Goal: Information Seeking & Learning: Learn about a topic

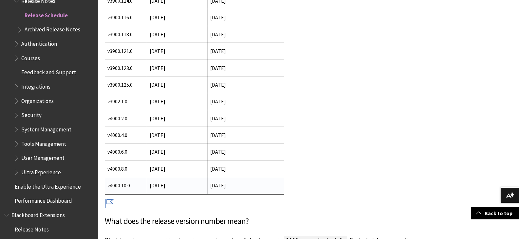
scroll to position [361, 0]
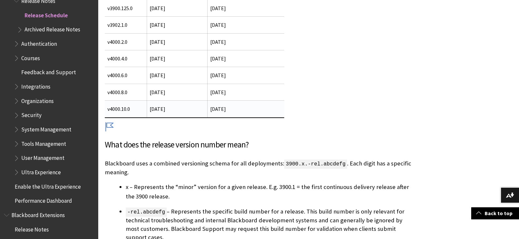
click at [122, 109] on td "v4000.10.0" at bounding box center [126, 109] width 42 height 17
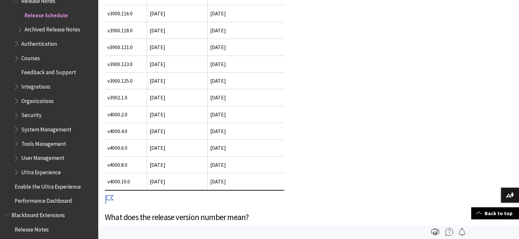
scroll to position [284, 0]
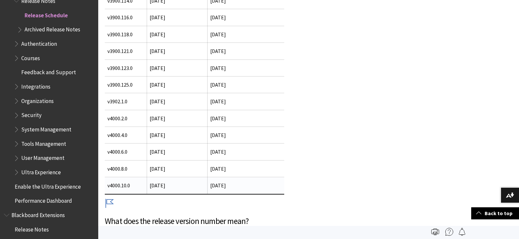
click at [235, 187] on td "5 March 2026" at bounding box center [246, 185] width 77 height 17
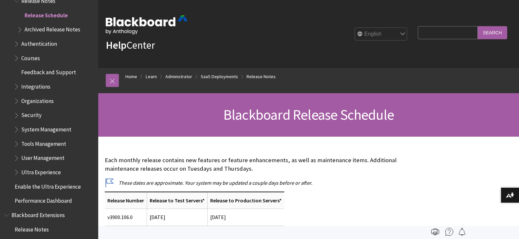
scroll to position [807, 0]
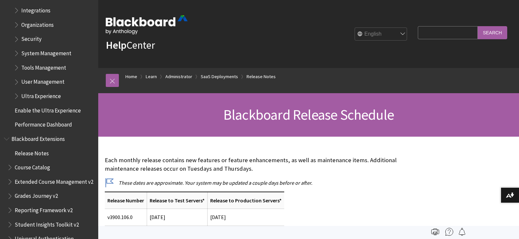
click at [43, 154] on span "Release Notes" at bounding box center [32, 152] width 34 height 9
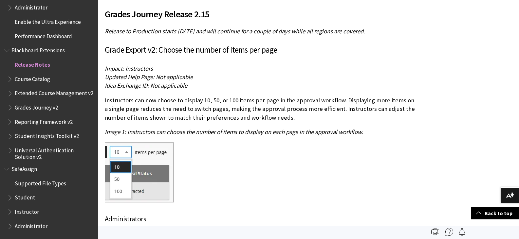
scroll to position [153, 0]
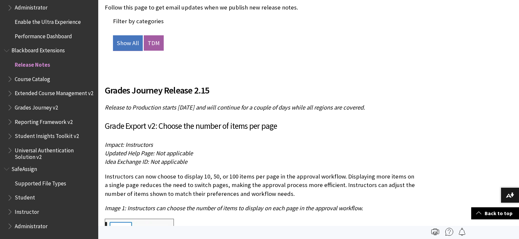
click at [125, 40] on link "Show All" at bounding box center [128, 43] width 30 height 16
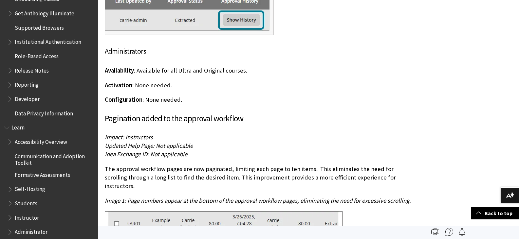
scroll to position [442, 0]
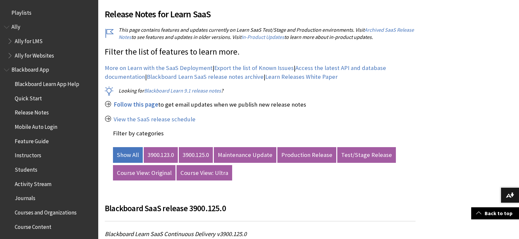
scroll to position [716, 0]
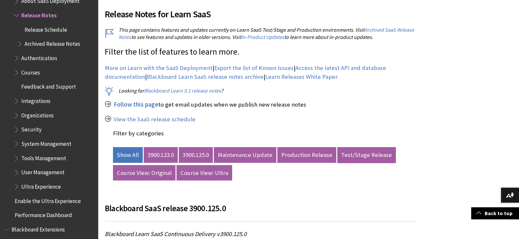
click at [359, 153] on link "Test/Stage Release" at bounding box center [366, 155] width 59 height 16
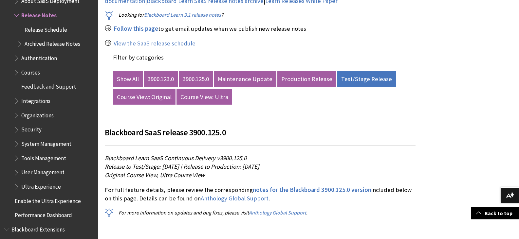
scroll to position [305, 0]
click at [370, 79] on link "Test/Stage Release" at bounding box center [366, 79] width 59 height 16
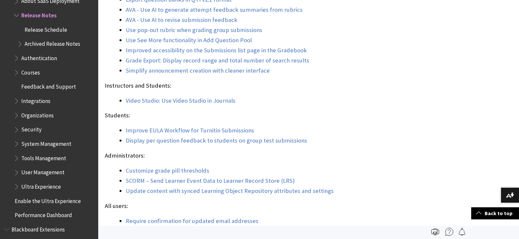
scroll to position [611, 0]
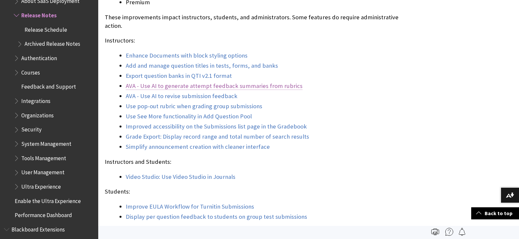
click at [190, 82] on link "AVA - Use AI to generate attempt feedback summaries from rubrics" at bounding box center [214, 86] width 177 height 8
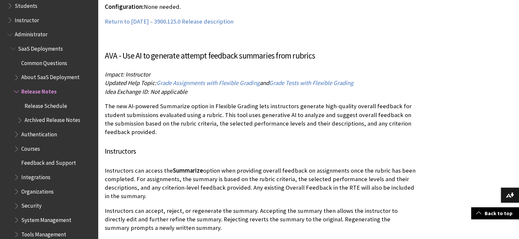
scroll to position [7464, 0]
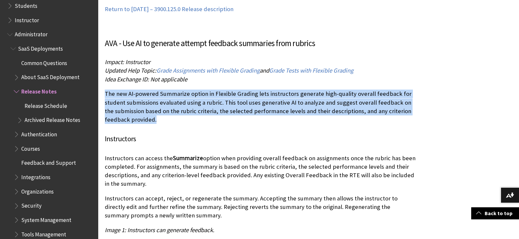
drag, startPoint x: 105, startPoint y: 67, endPoint x: 166, endPoint y: 91, distance: 65.8
click at [166, 91] on p "The new AI-powered Summarize option in Flexible Grading lets instructors genera…" at bounding box center [260, 107] width 311 height 34
copy p "The new AI-powered Summarize option in Flexible Grading lets instructors genera…"
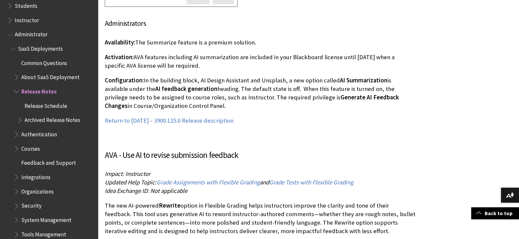
scroll to position [7846, 0]
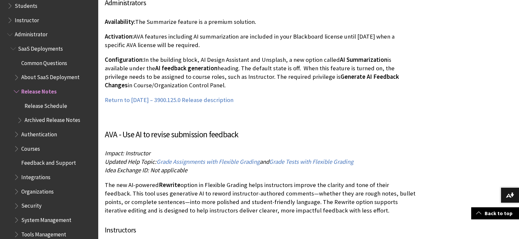
drag, startPoint x: 104, startPoint y: 159, endPoint x: 332, endPoint y: 184, distance: 228.9
copy p "The new AI-powered Rewrite option in Flexible Grading helps instructors improve…"
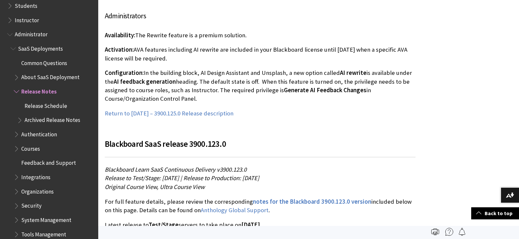
scroll to position [8228, 0]
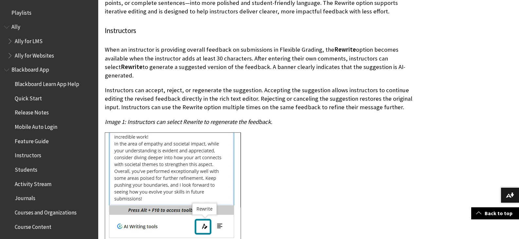
scroll to position [153, 0]
